Goal: Task Accomplishment & Management: Manage account settings

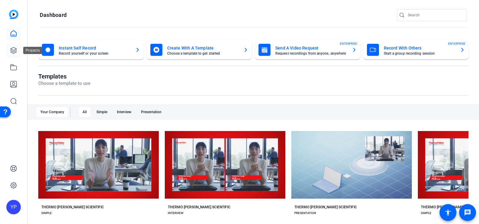
click at [14, 52] on icon at bounding box center [13, 50] width 7 height 7
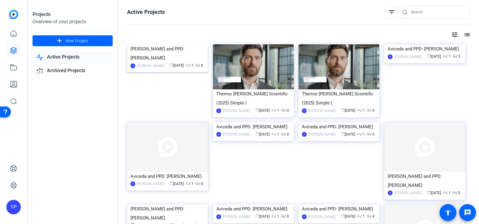
click at [172, 44] on img at bounding box center [167, 44] width 81 height 0
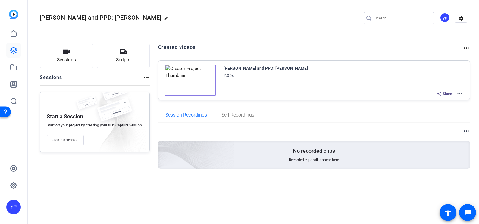
click at [187, 80] on img at bounding box center [190, 80] width 51 height 31
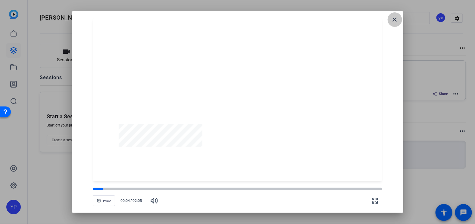
click at [394, 20] on mat-icon "close" at bounding box center [395, 19] width 7 height 7
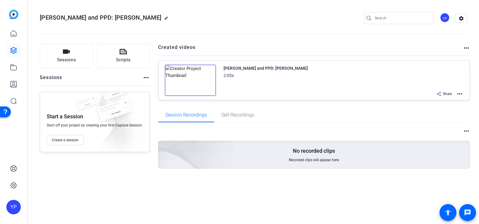
click at [10, 15] on img at bounding box center [13, 14] width 9 height 9
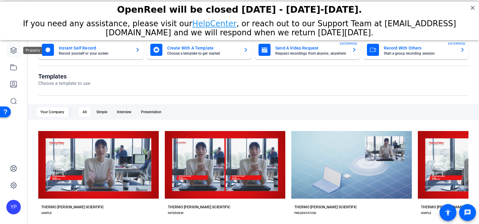
click at [12, 49] on icon at bounding box center [14, 50] width 6 height 6
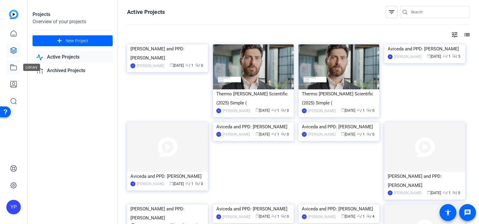
click at [13, 66] on icon at bounding box center [13, 67] width 7 height 7
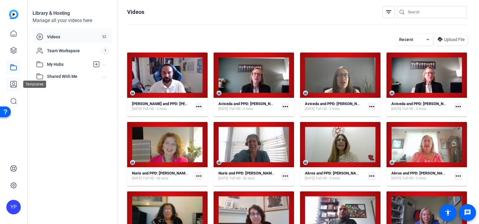
click at [12, 83] on icon at bounding box center [13, 83] width 7 height 7
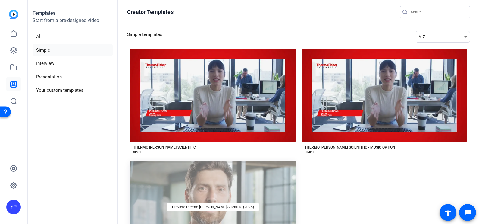
click at [221, 189] on div "Preview Thermo [PERSON_NAME] Scientific (2025)" at bounding box center [213, 206] width 166 height 93
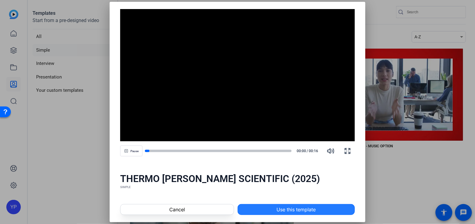
click at [285, 206] on span "Use this template" at bounding box center [296, 209] width 39 height 7
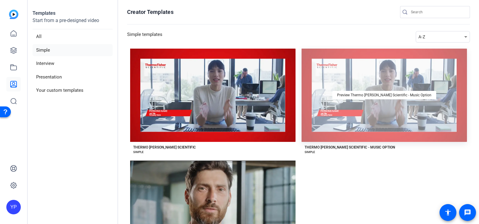
scroll to position [27, 0]
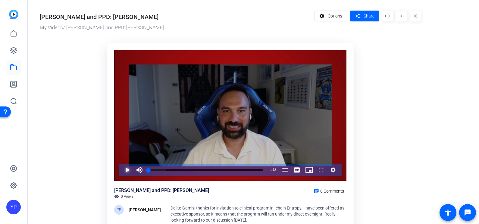
click at [121, 169] on span "Video Player" at bounding box center [121, 170] width 0 height 12
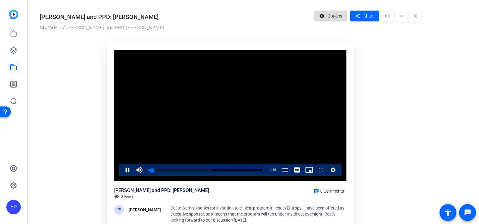
click at [345, 16] on span at bounding box center [331, 16] width 32 height 14
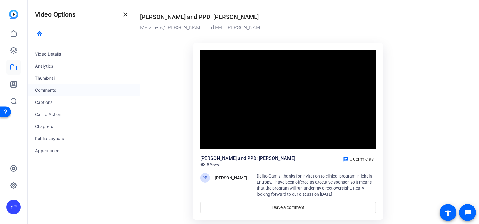
click at [54, 90] on div "Comments" at bounding box center [84, 90] width 112 height 12
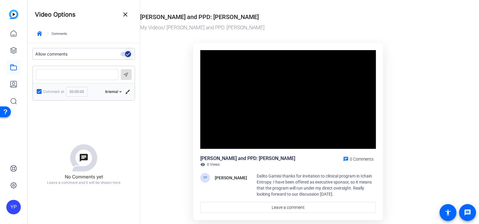
click at [126, 55] on icon "button" at bounding box center [127, 53] width 5 height 5
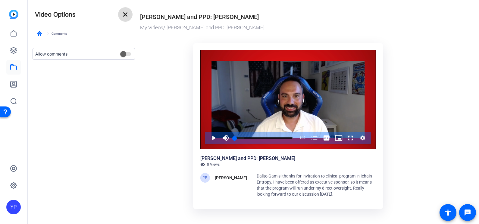
click at [123, 14] on mat-icon "close" at bounding box center [125, 14] width 7 height 7
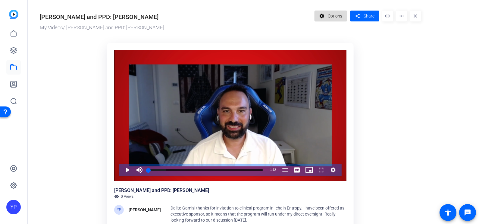
click at [320, 18] on mat-icon "settings" at bounding box center [322, 15] width 8 height 11
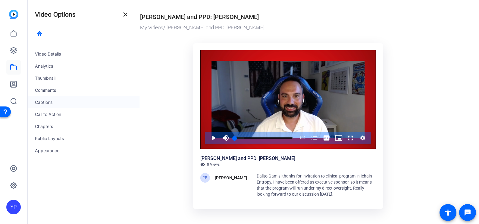
click at [56, 101] on div "Captions" at bounding box center [84, 102] width 112 height 12
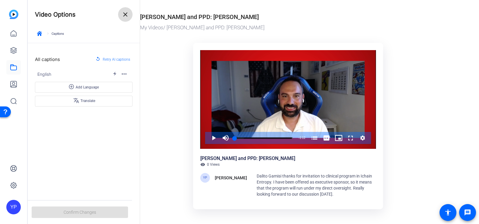
click at [125, 11] on span at bounding box center [125, 14] width 14 height 14
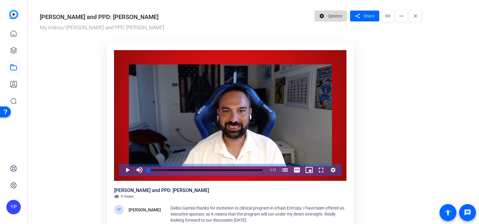
click at [326, 18] on mat-icon "settings" at bounding box center [322, 15] width 8 height 11
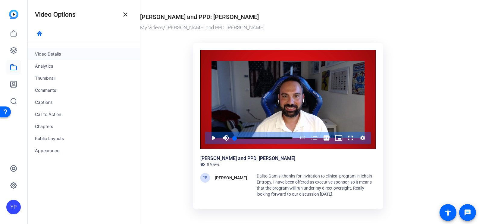
click at [74, 51] on div "Video Details" at bounding box center [84, 54] width 112 height 12
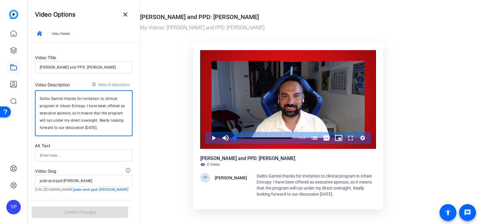
click at [84, 108] on textarea "Dalito Gamisi thanks for invitation to clinical program in Ichain Entropy. I ha…" at bounding box center [84, 113] width 88 height 36
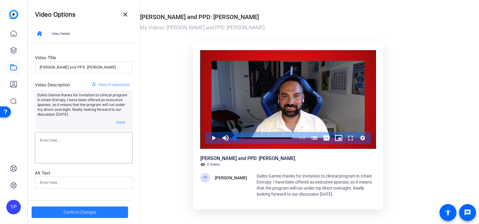
click at [95, 215] on span "Confirm Changes" at bounding box center [80, 211] width 33 height 11
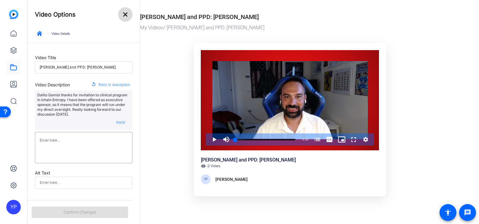
click at [128, 14] on mat-icon "close" at bounding box center [125, 14] width 7 height 7
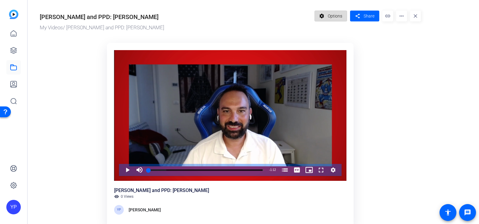
click at [329, 15] on span "Options" at bounding box center [335, 15] width 14 height 11
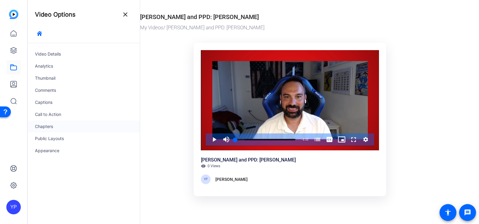
click at [52, 128] on div "Chapters" at bounding box center [84, 126] width 112 height 12
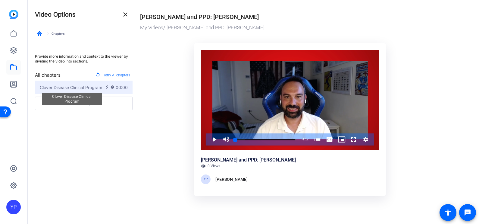
click at [76, 84] on span "Clover Disease Clinical Program" at bounding box center [71, 87] width 62 height 6
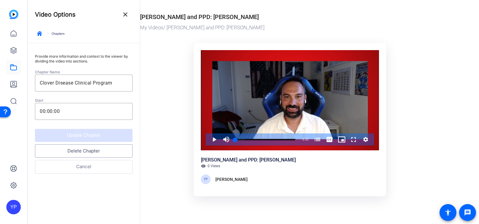
click at [91, 154] on button "Delete Chapter" at bounding box center [84, 151] width 98 height 14
